Goal: Task Accomplishment & Management: Manage account settings

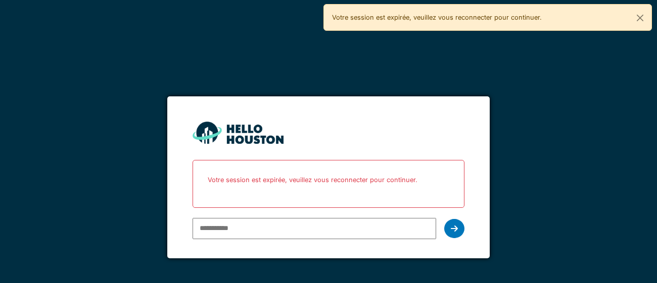
click at [203, 228] on input "email" at bounding box center [314, 228] width 243 height 21
type input "**********"
click at [457, 229] on icon at bounding box center [454, 229] width 7 height 8
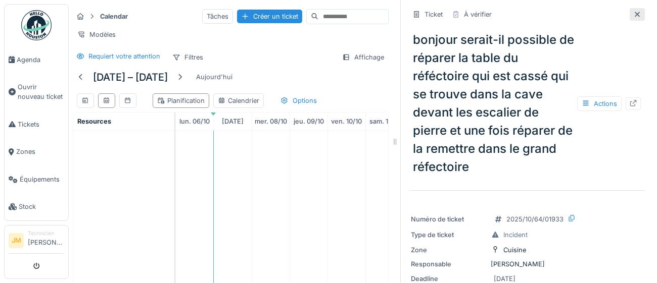
click at [634, 16] on icon at bounding box center [637, 14] width 8 height 7
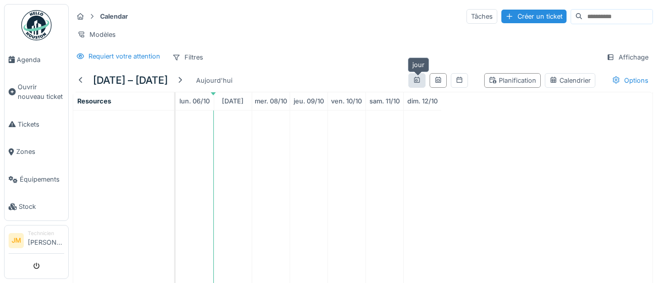
click at [416, 81] on icon at bounding box center [417, 80] width 8 height 7
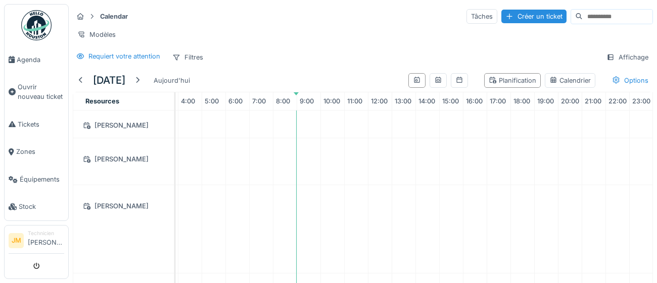
scroll to position [206, 93]
click at [118, 161] on div "[PERSON_NAME]" at bounding box center [123, 160] width 88 height 13
click at [440, 82] on icon at bounding box center [438, 80] width 6 height 6
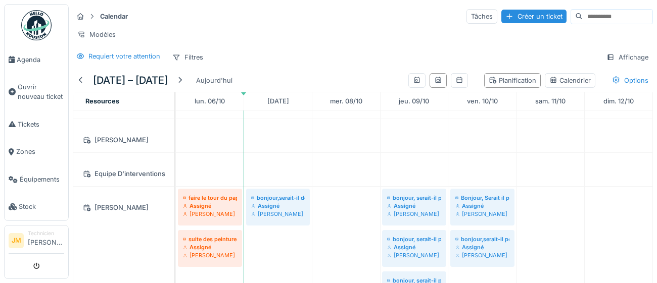
scroll to position [0, 0]
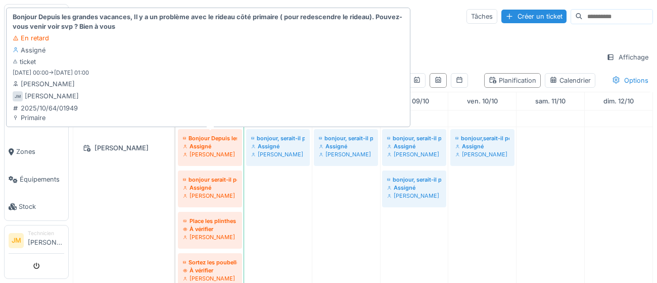
click at [203, 154] on div "[PERSON_NAME]" at bounding box center [210, 155] width 54 height 8
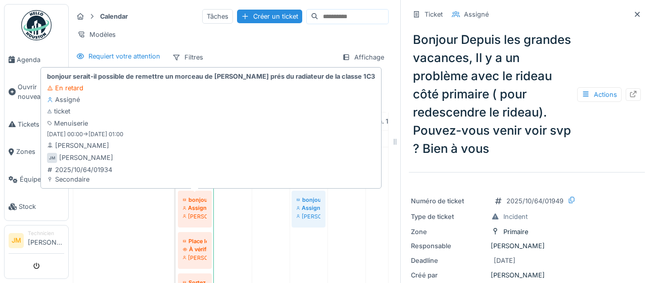
click at [188, 208] on div "Assigné" at bounding box center [195, 208] width 24 height 8
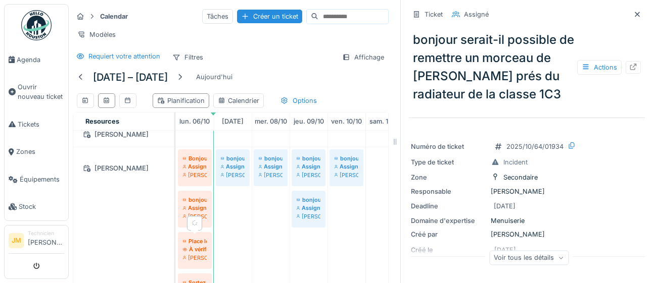
click at [201, 246] on div "À vérifier" at bounding box center [195, 250] width 24 height 8
